Goal: Find specific page/section: Find specific page/section

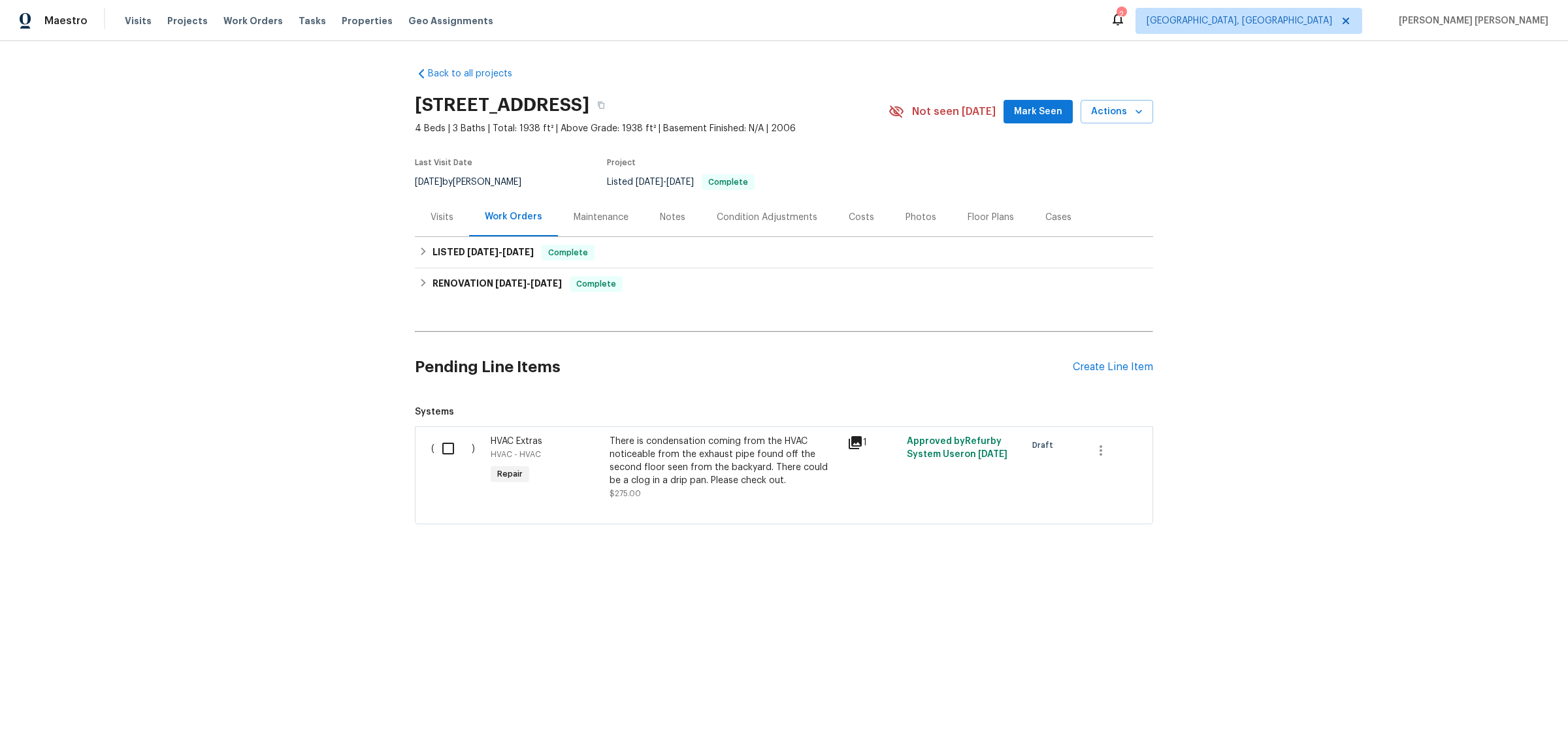
click at [677, 214] on div "Notes" at bounding box center [672, 217] width 57 height 38
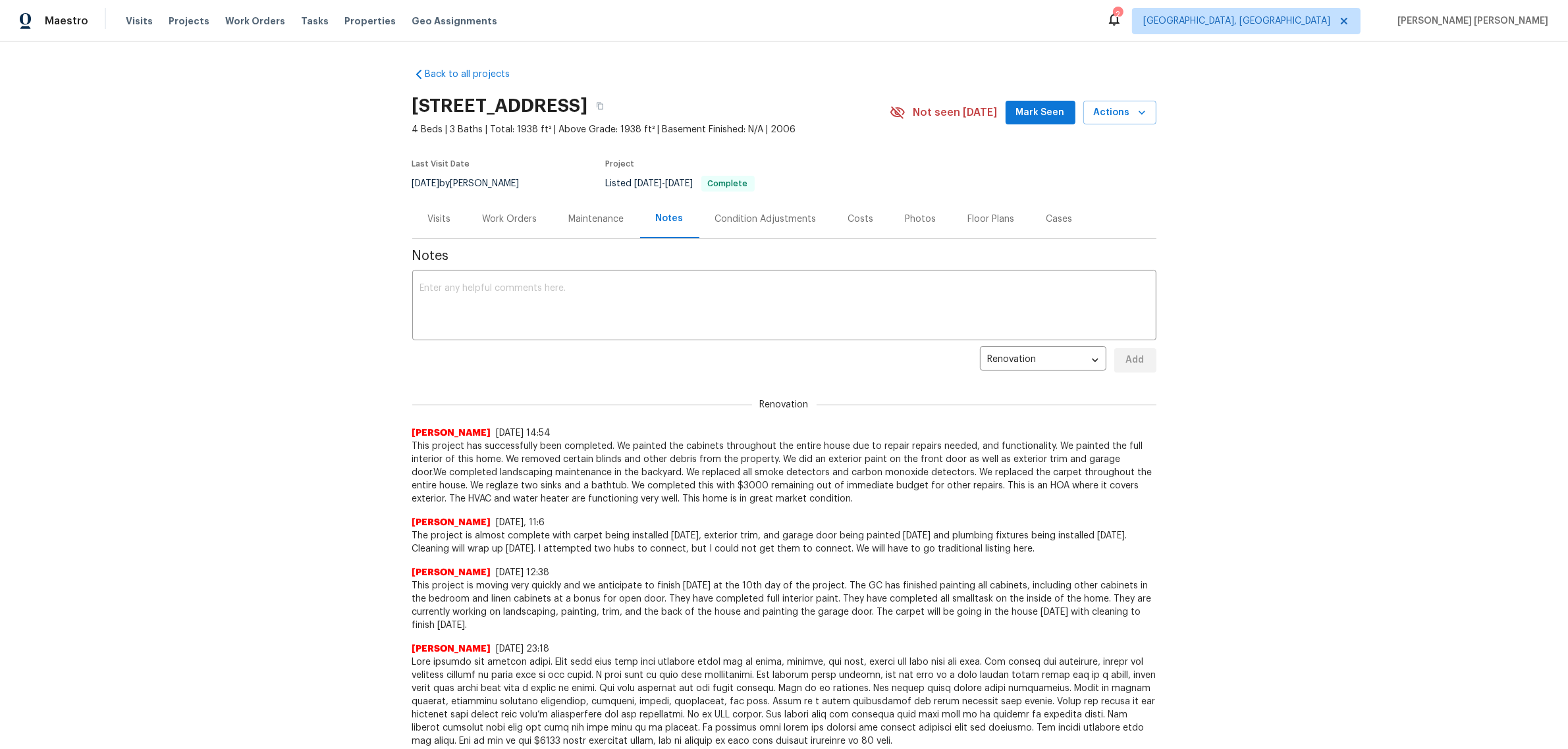
click at [557, 215] on div "Maintenance" at bounding box center [597, 218] width 87 height 39
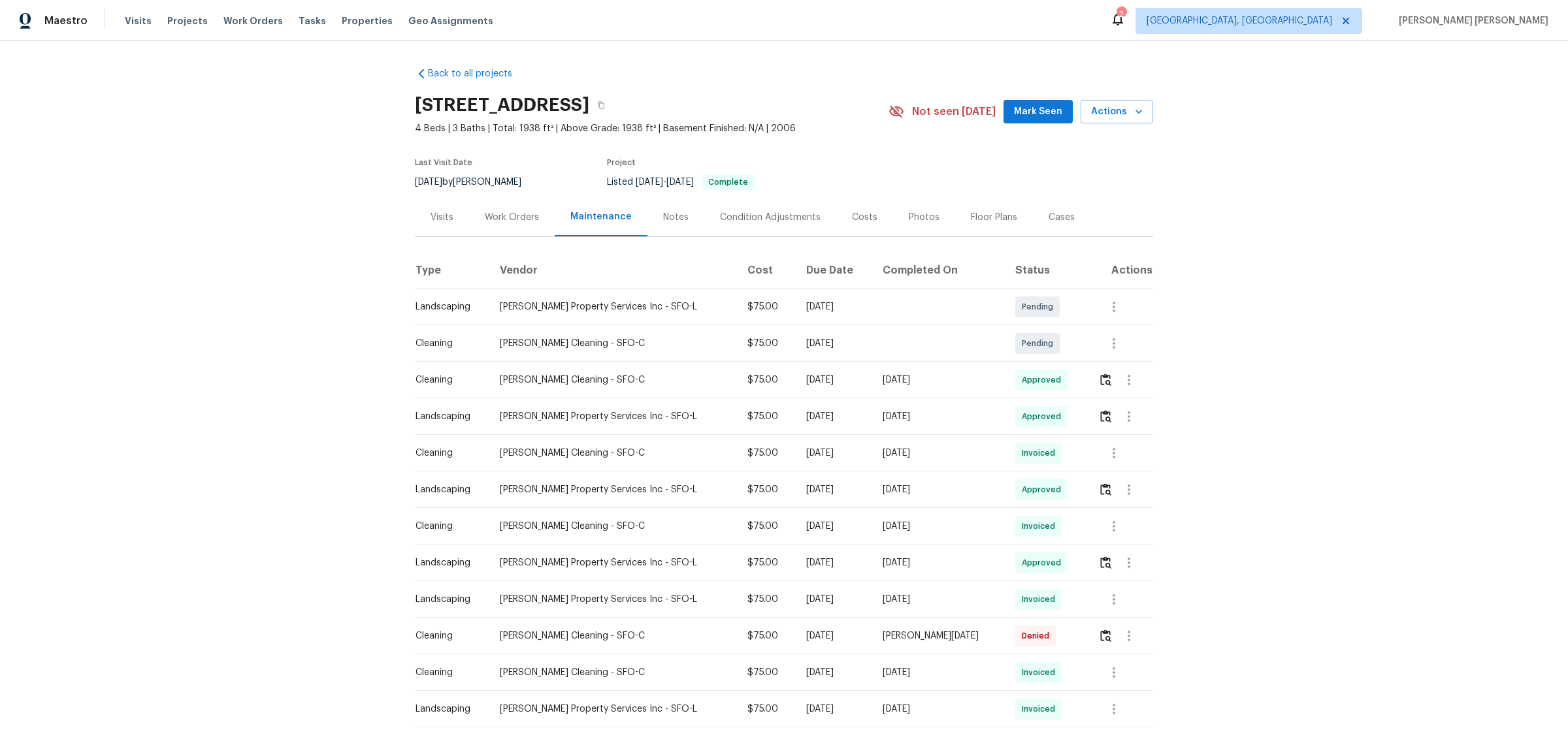
click at [510, 211] on div "Work Orders" at bounding box center [512, 217] width 54 height 13
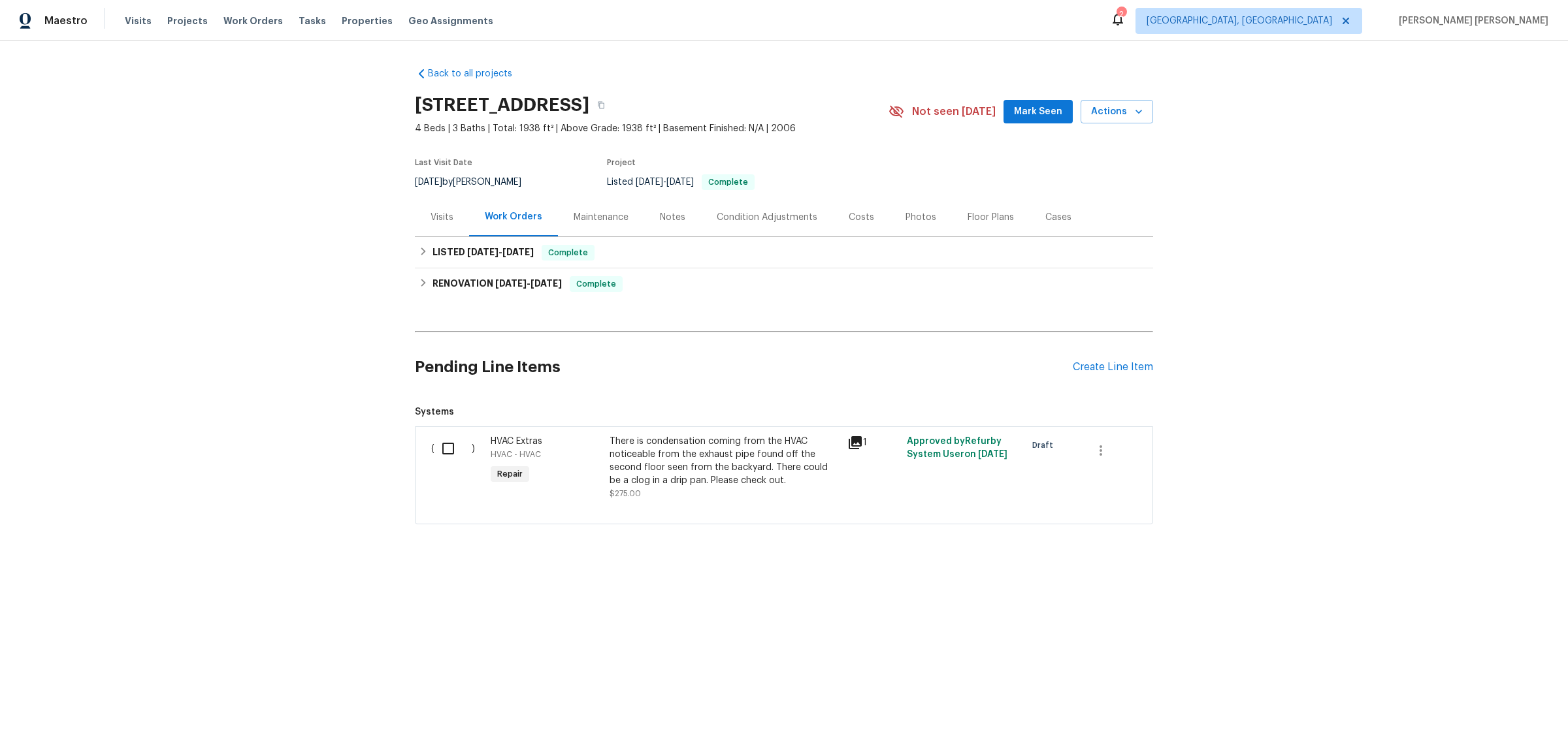
click at [562, 208] on div "Maintenance" at bounding box center [600, 217] width 86 height 38
